Goal: Task Accomplishment & Management: Manage account settings

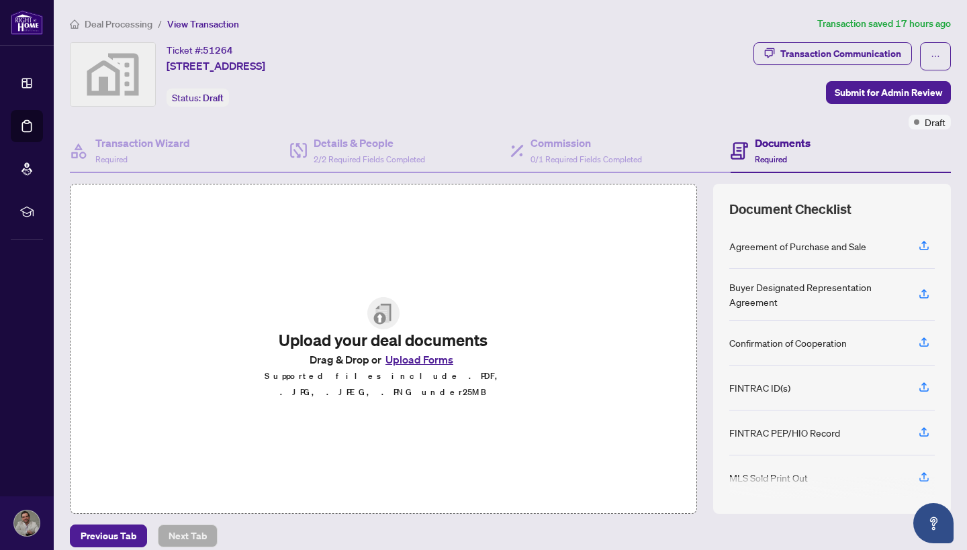
click at [206, 21] on span "View Transaction" at bounding box center [203, 24] width 72 height 12
click at [103, 21] on span "Deal Processing" at bounding box center [119, 24] width 68 height 12
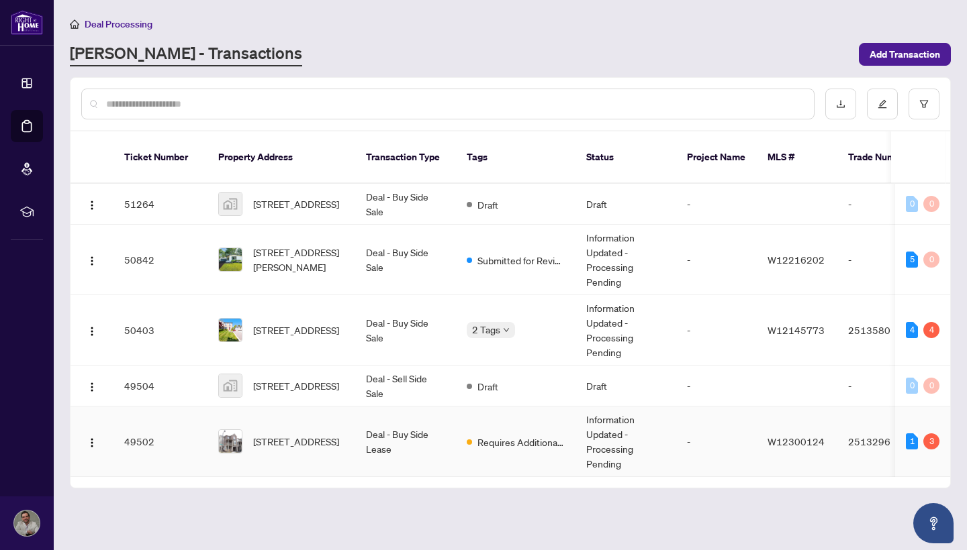
click at [873, 427] on td "2513296" at bounding box center [884, 442] width 94 height 70
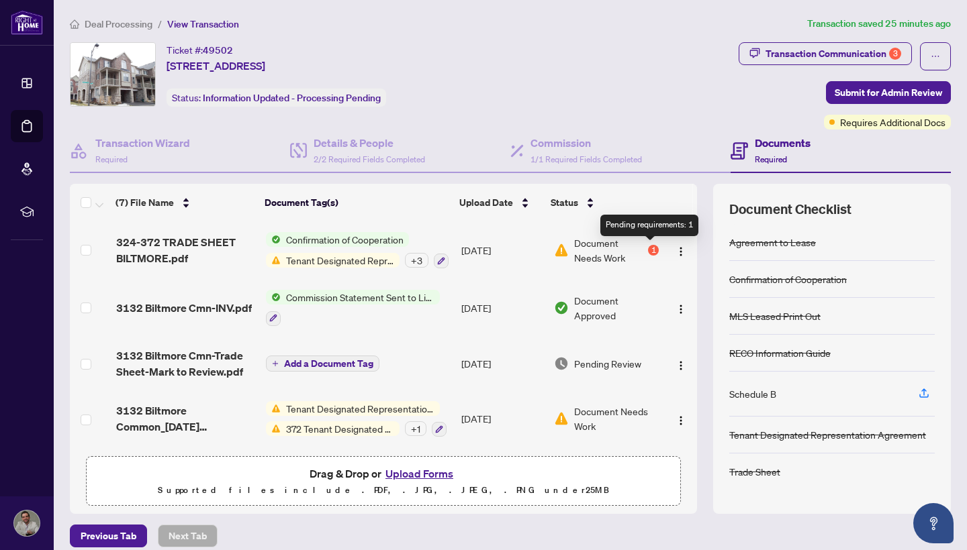
click at [650, 248] on div "1" at bounding box center [653, 250] width 11 height 11
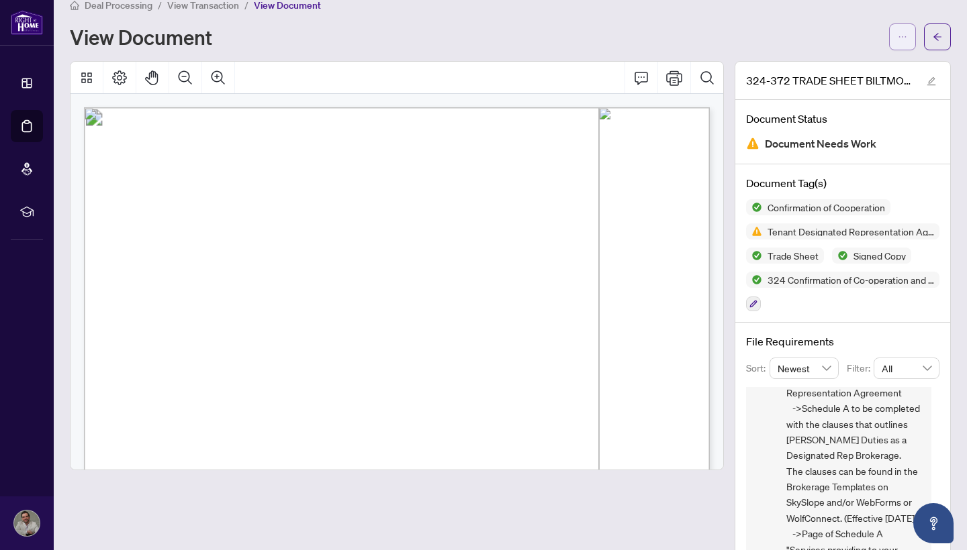
click at [899, 32] on icon "ellipsis" at bounding box center [901, 36] width 9 height 9
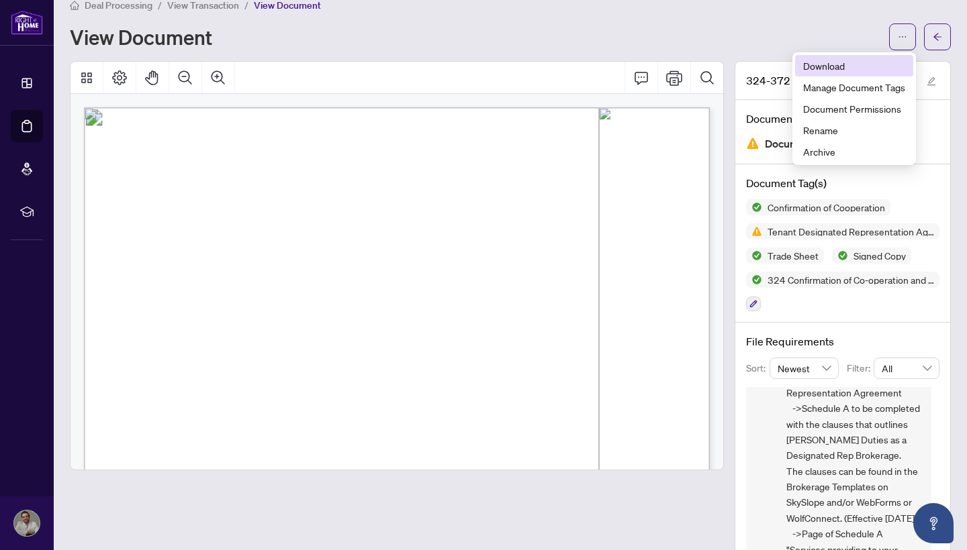
click at [836, 65] on span "Download" at bounding box center [854, 65] width 102 height 15
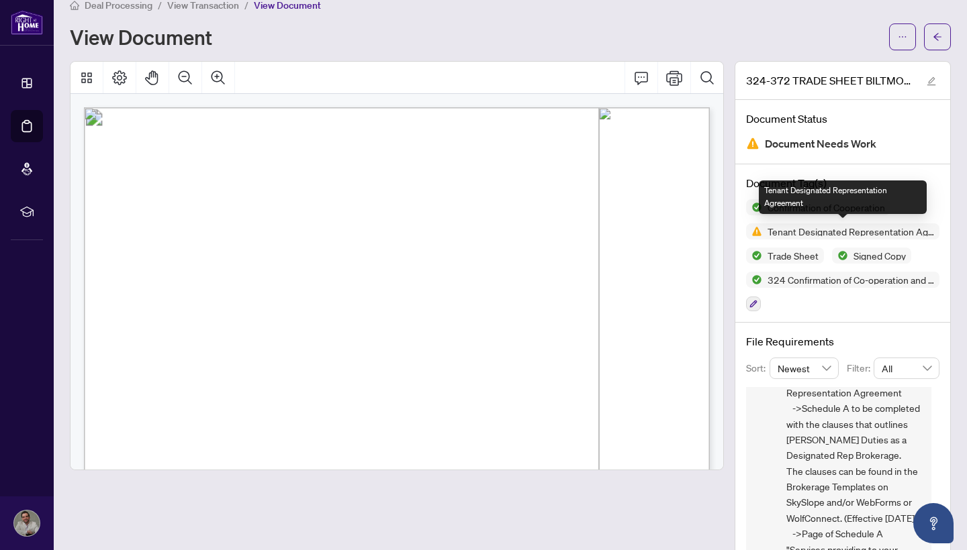
click at [797, 234] on span "Tenant Designated Representation Agreement" at bounding box center [850, 231] width 177 height 9
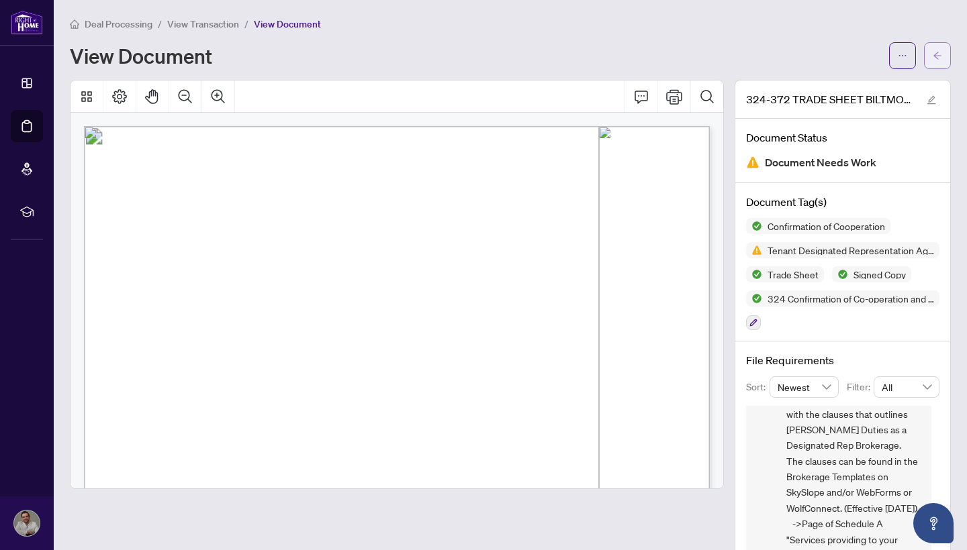
click at [940, 46] on span "button" at bounding box center [936, 55] width 9 height 21
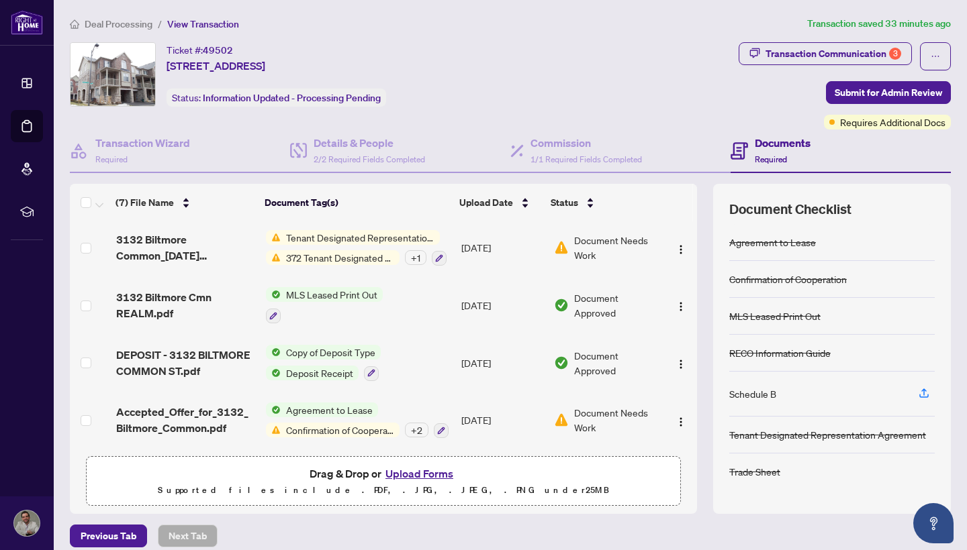
scroll to position [173, 0]
click at [567, 418] on div "Document Needs Work" at bounding box center [606, 420] width 105 height 30
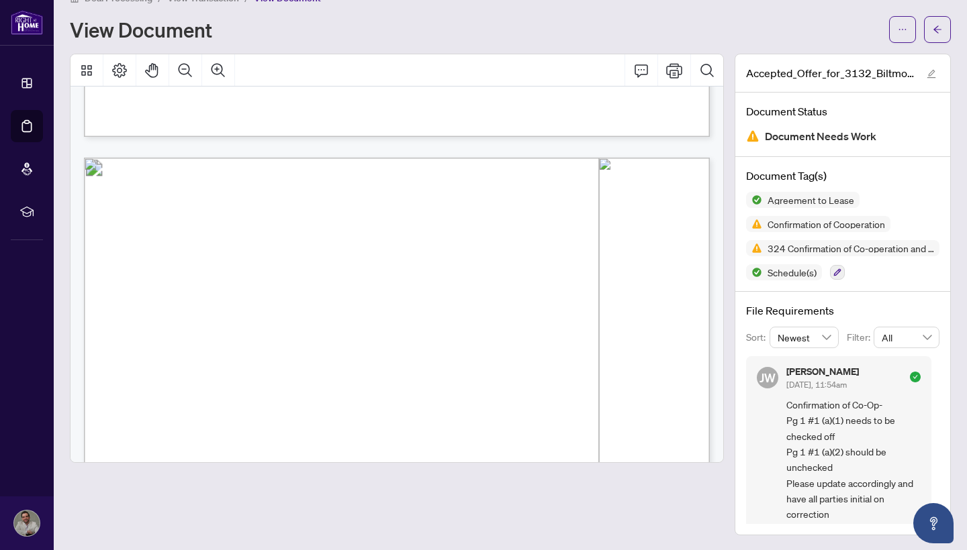
scroll to position [9195, 0]
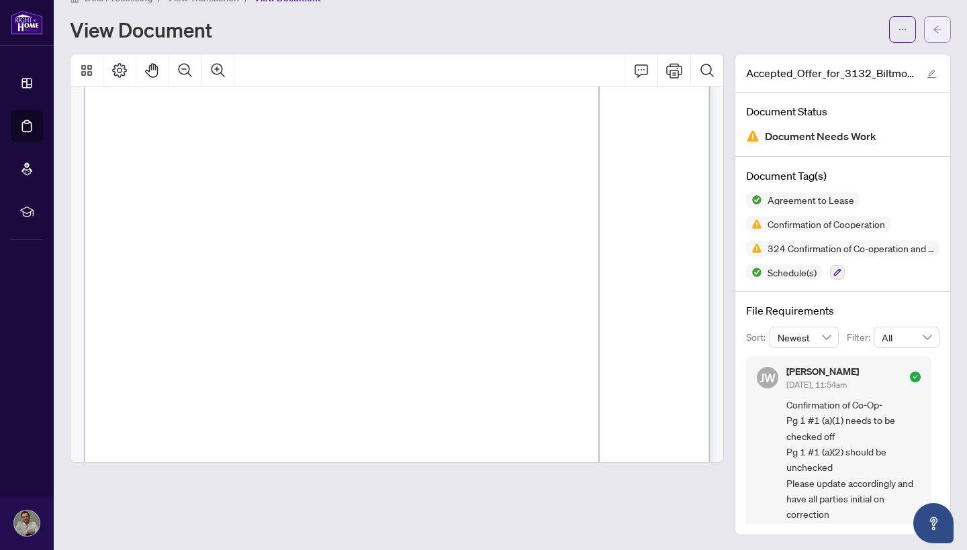
click at [940, 36] on span "button" at bounding box center [936, 29] width 9 height 21
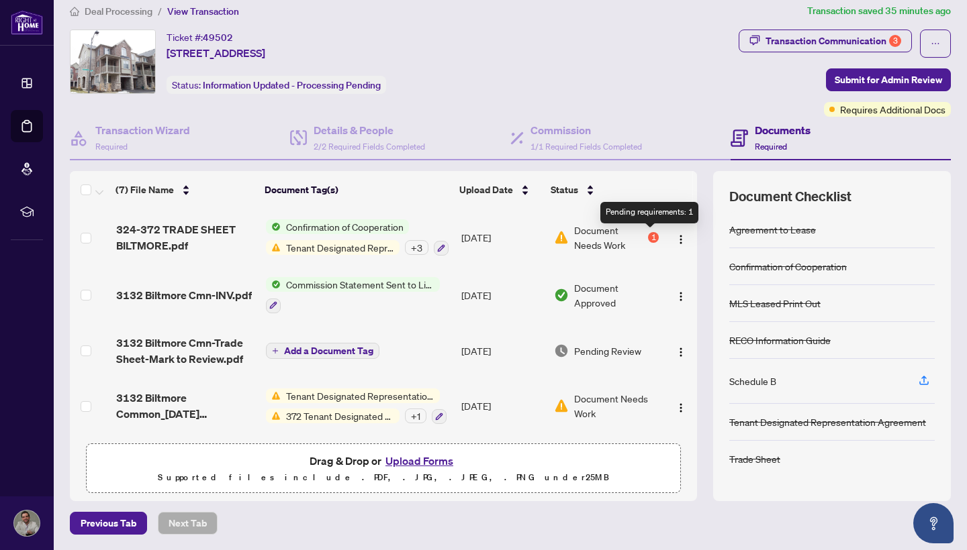
click at [650, 237] on div "1" at bounding box center [653, 237] width 11 height 11
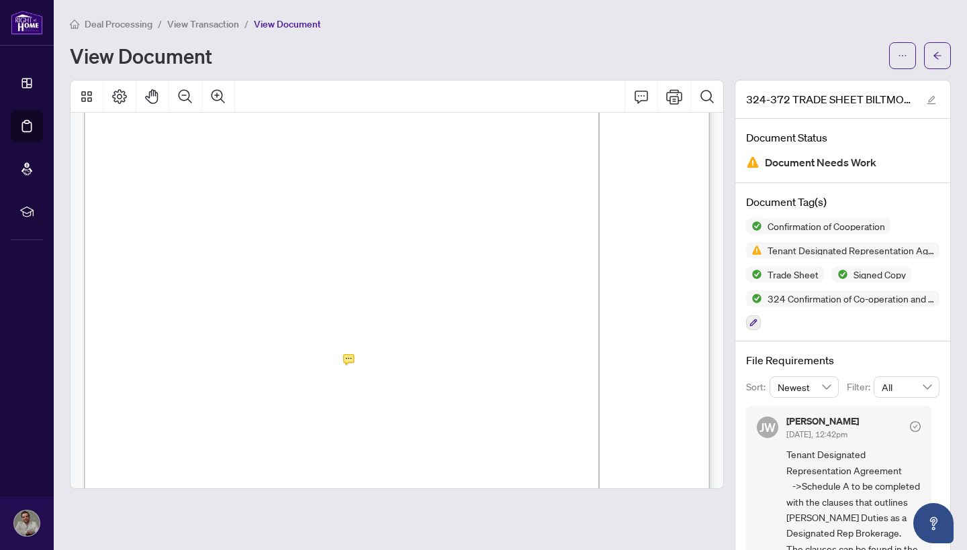
scroll to position [2150, 0]
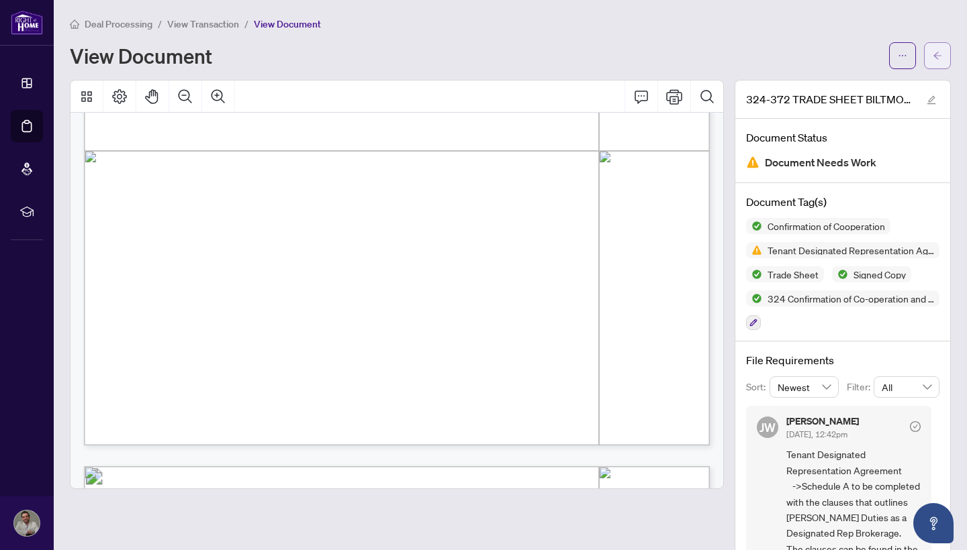
click at [936, 53] on icon "arrow-left" at bounding box center [936, 55] width 9 height 9
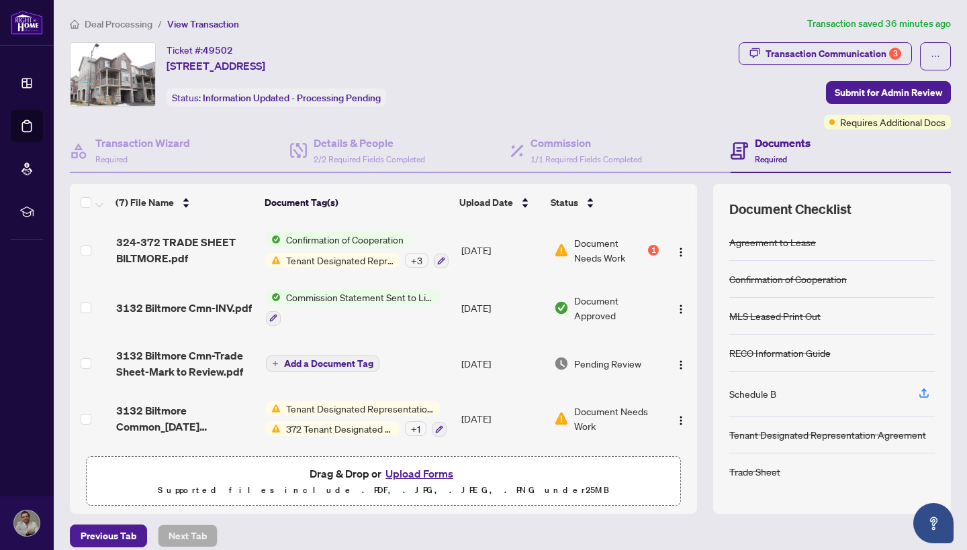
click at [126, 24] on span "Deal Processing" at bounding box center [119, 24] width 68 height 12
